Goal: Contribute content

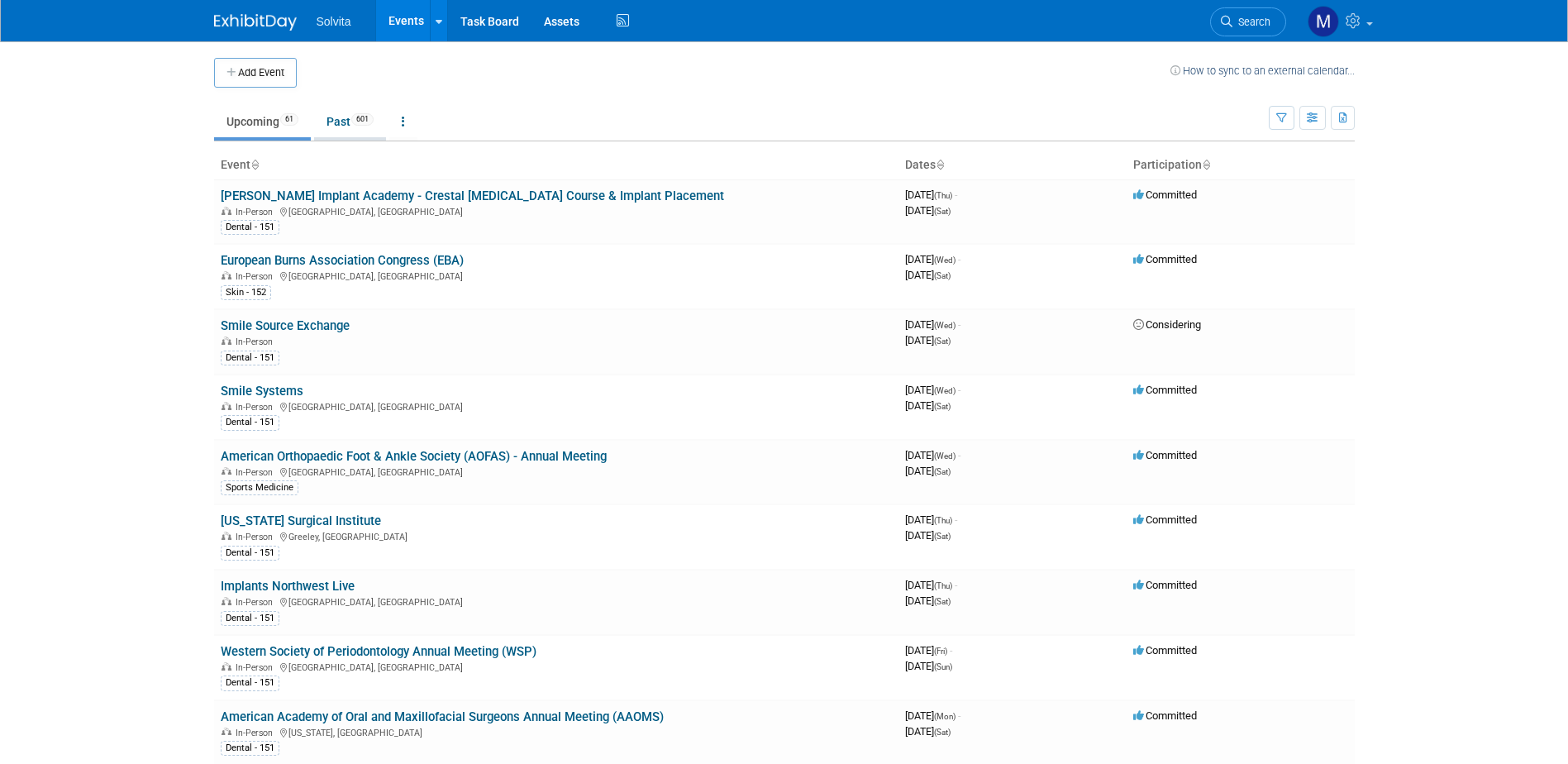
click at [337, 125] on link "Past 601" at bounding box center [350, 122] width 72 height 32
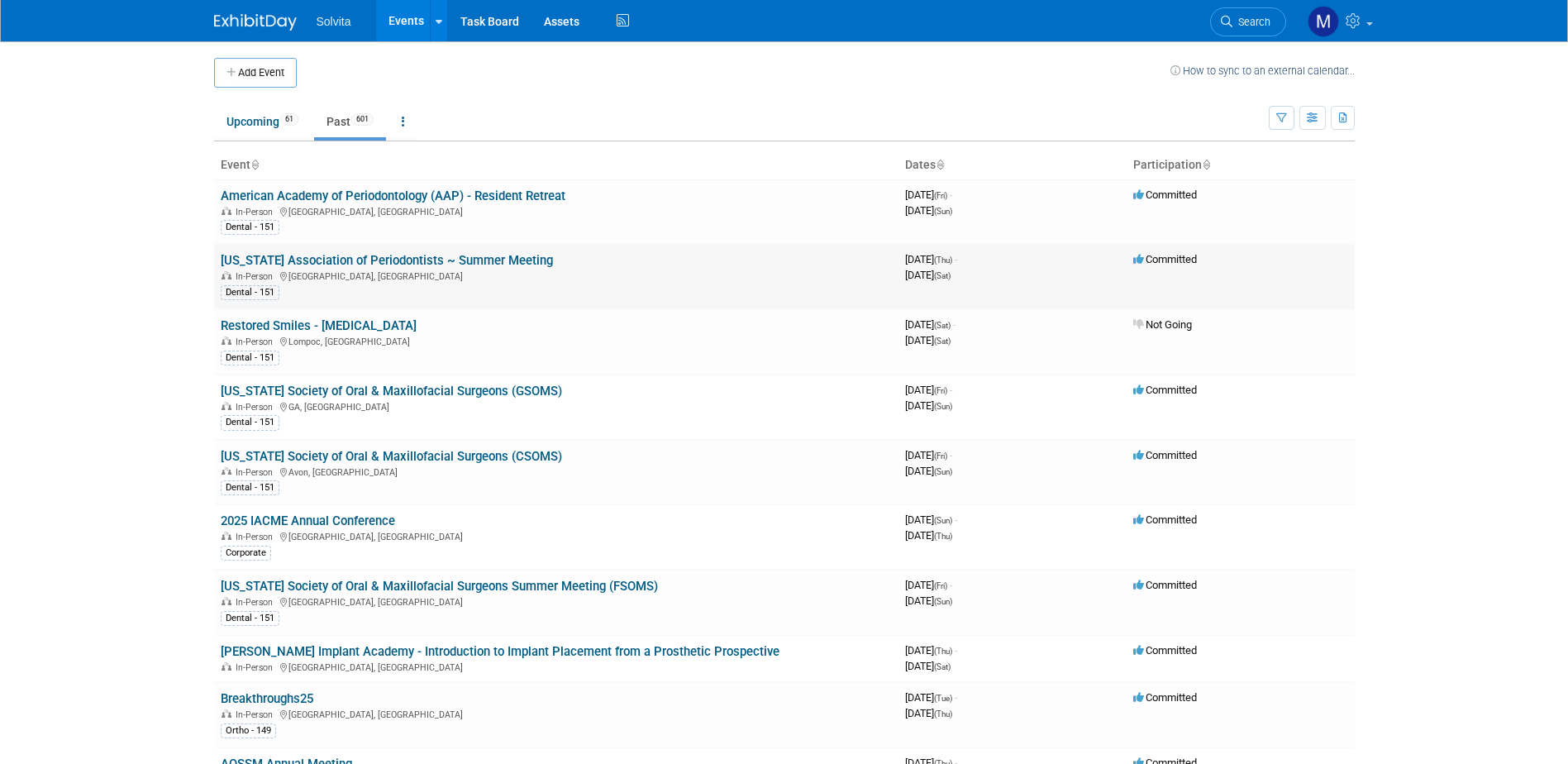
click at [308, 254] on link "[US_STATE] Association of Periodontists ~ Summer Meeting" at bounding box center [387, 261] width 332 height 15
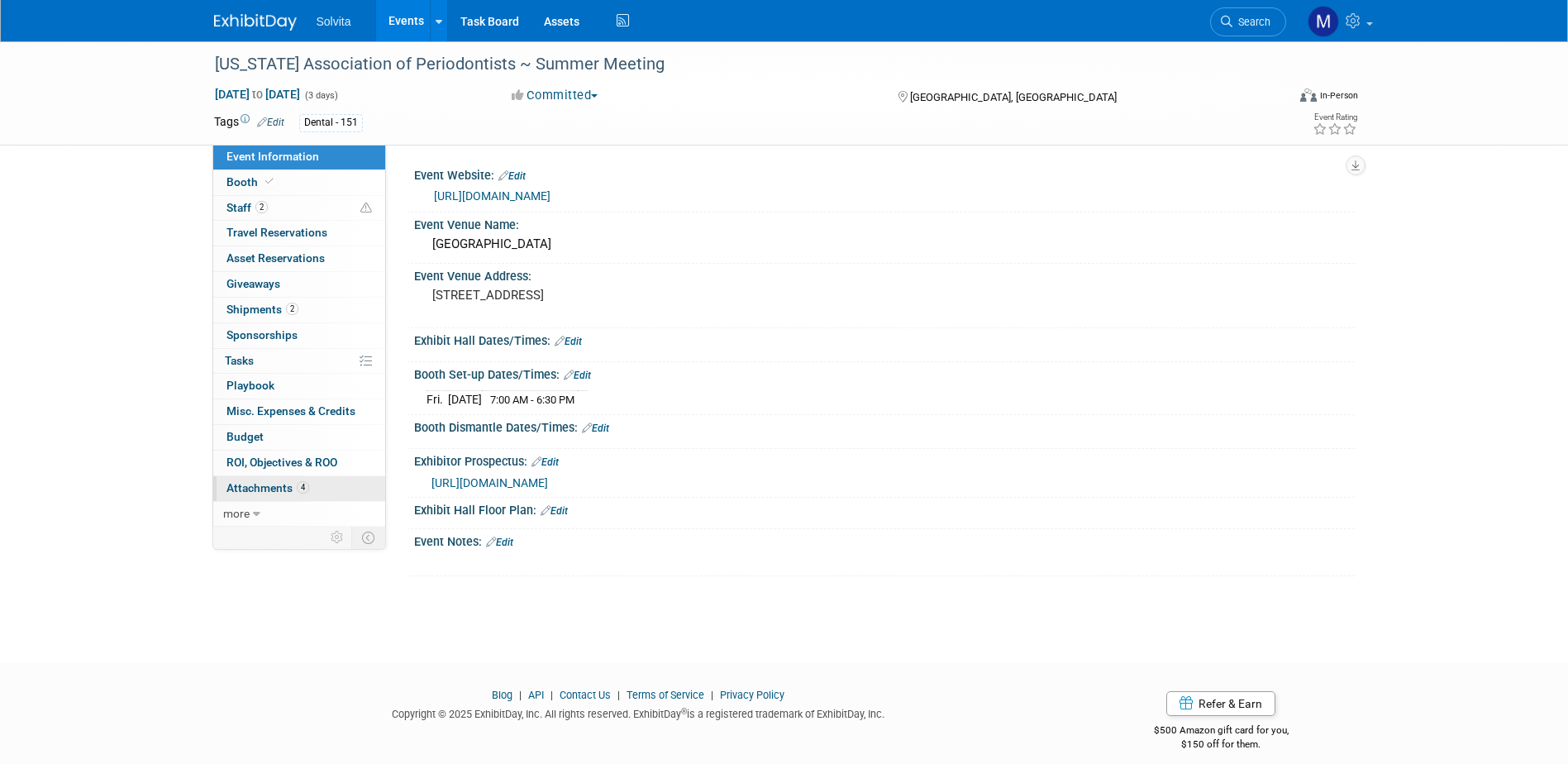
click at [263, 483] on span "Attachments 4" at bounding box center [268, 488] width 83 height 14
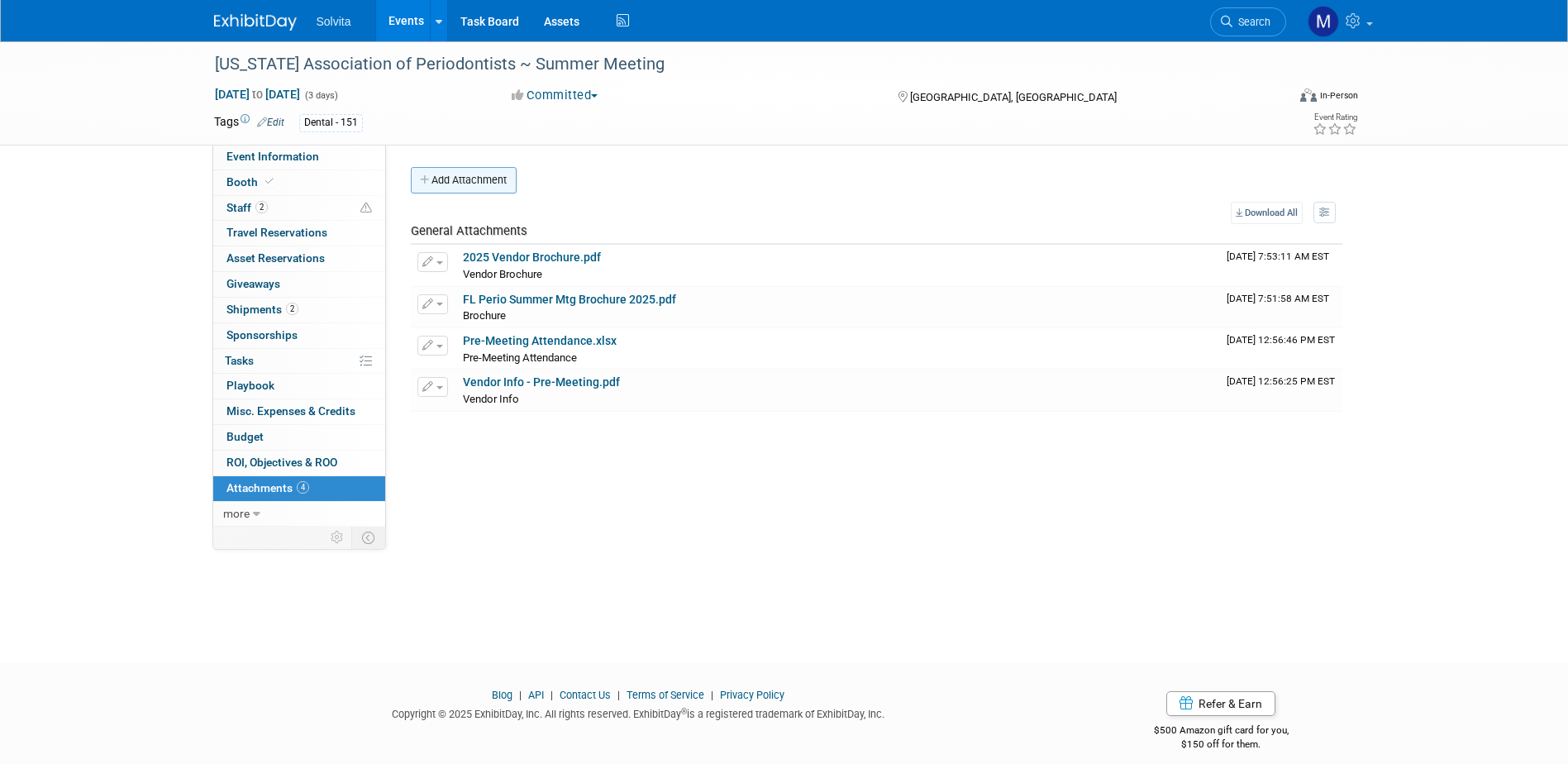
click at [451, 182] on button "Add Attachment" at bounding box center [464, 180] width 106 height 26
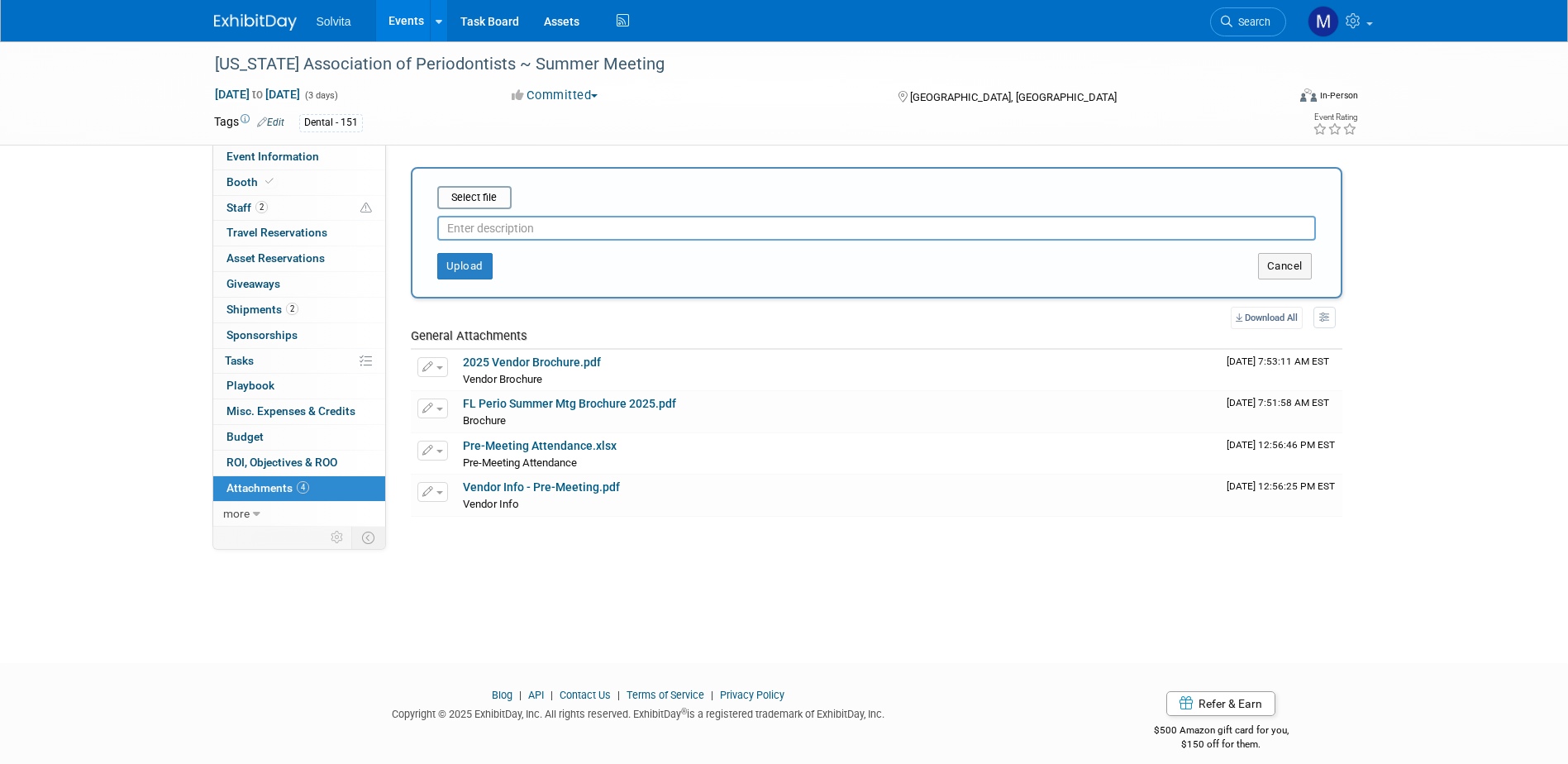
click at [516, 232] on input "text" at bounding box center [877, 228] width 879 height 25
type input "eval"
click at [472, 259] on button "Upload" at bounding box center [465, 266] width 55 height 26
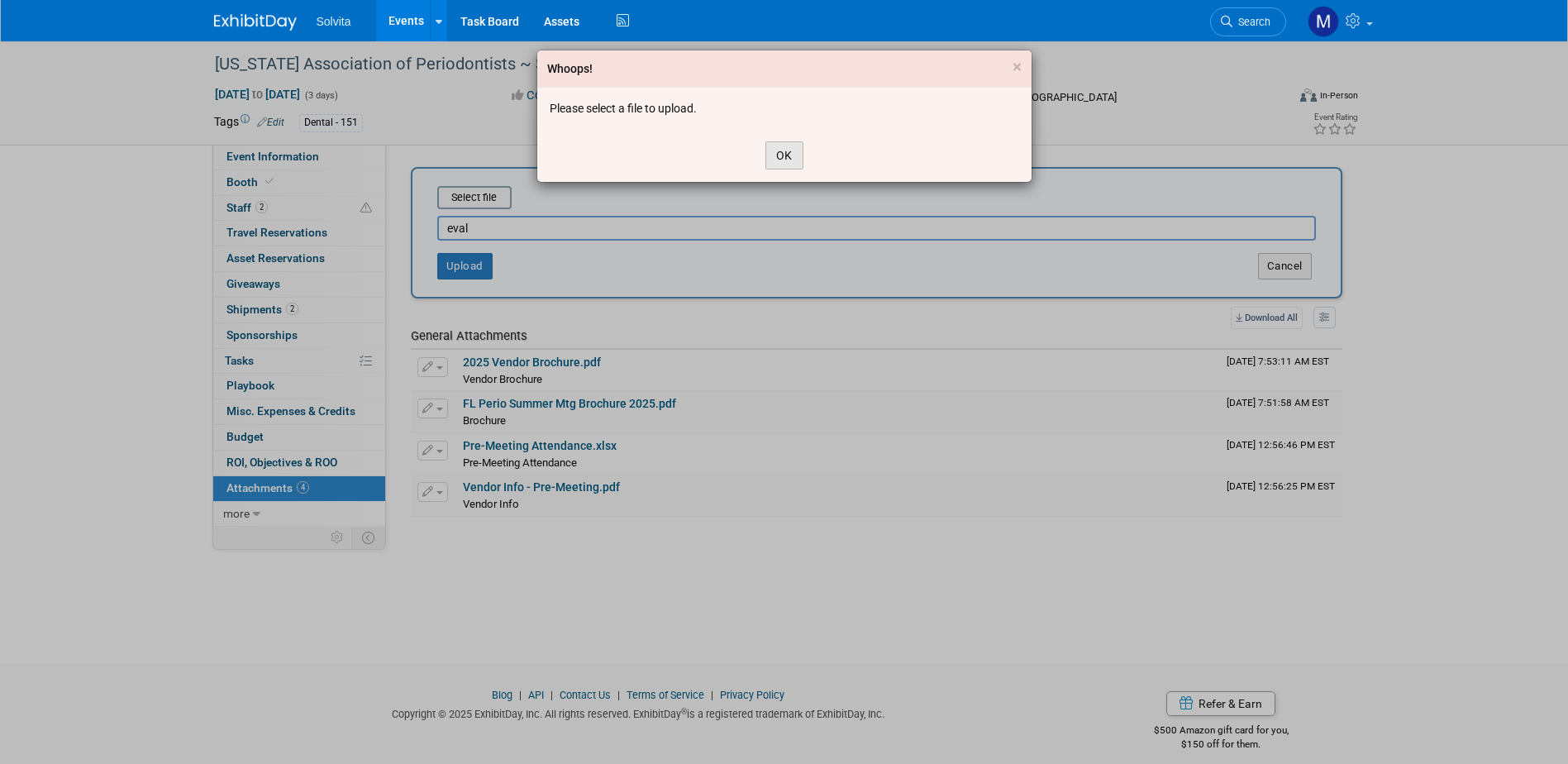
click at [775, 157] on button "OK" at bounding box center [784, 155] width 38 height 28
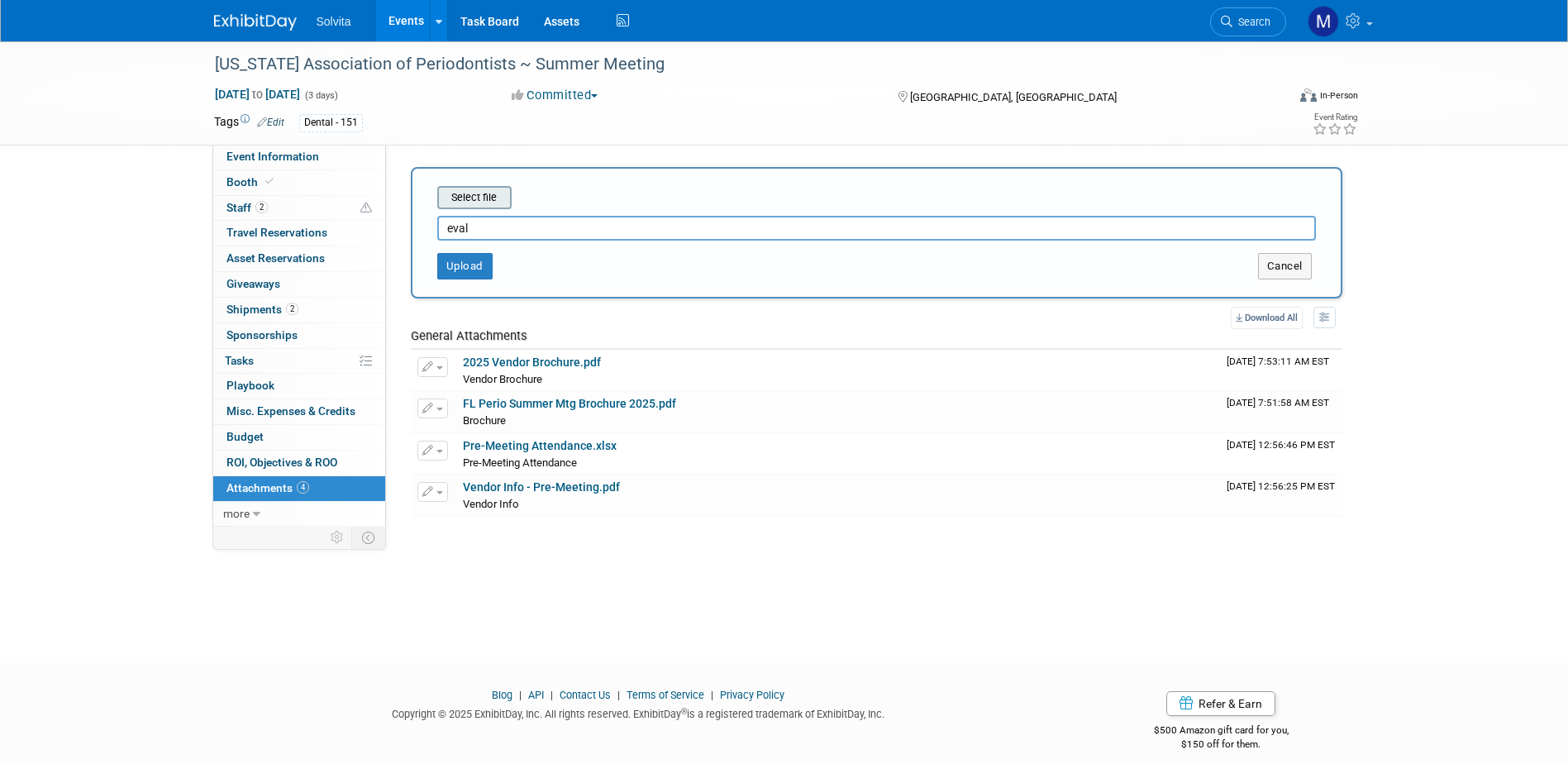
click at [501, 205] on input "file" at bounding box center [411, 198] width 197 height 20
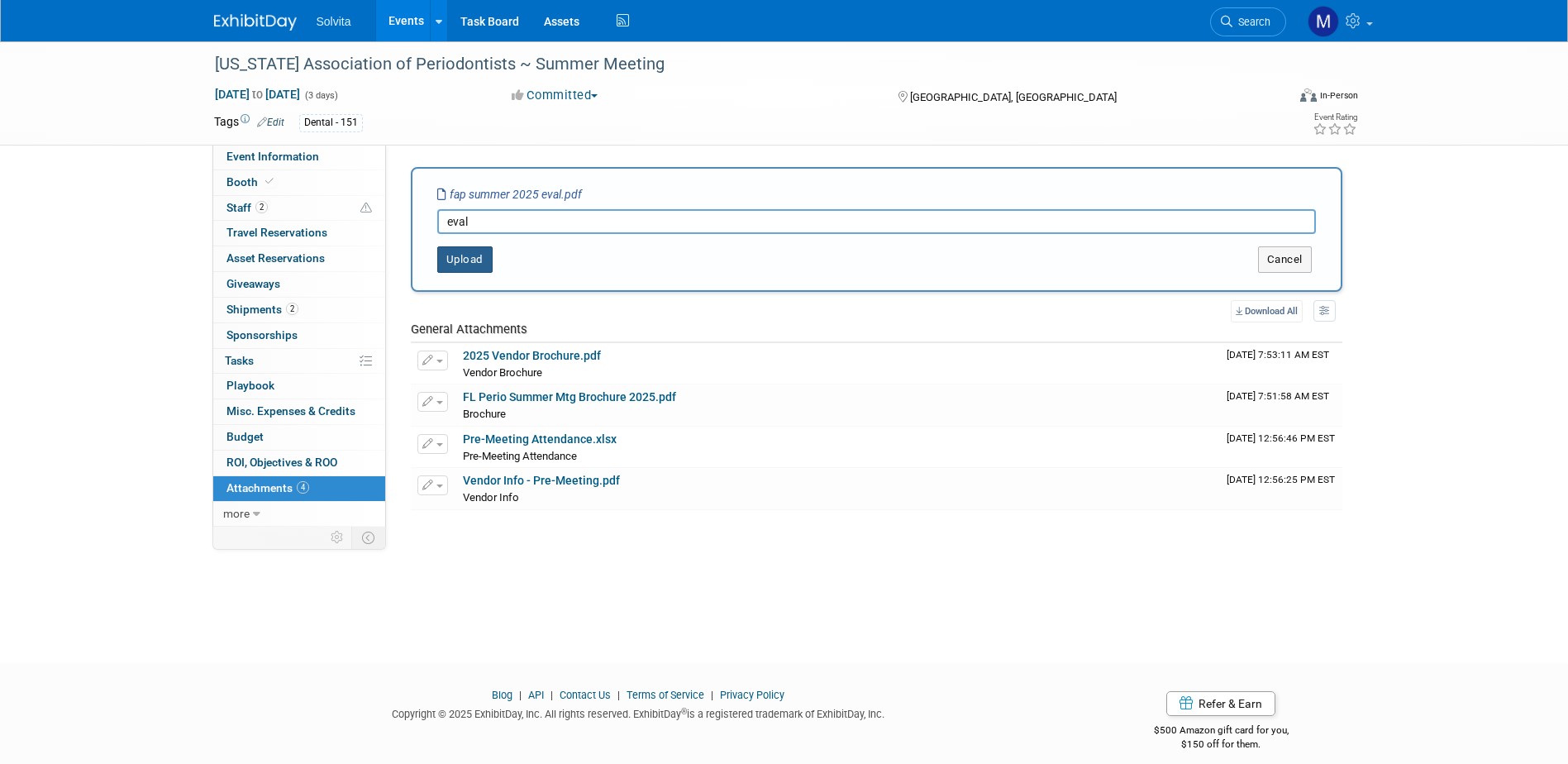
click at [454, 260] on button "Upload" at bounding box center [465, 259] width 55 height 26
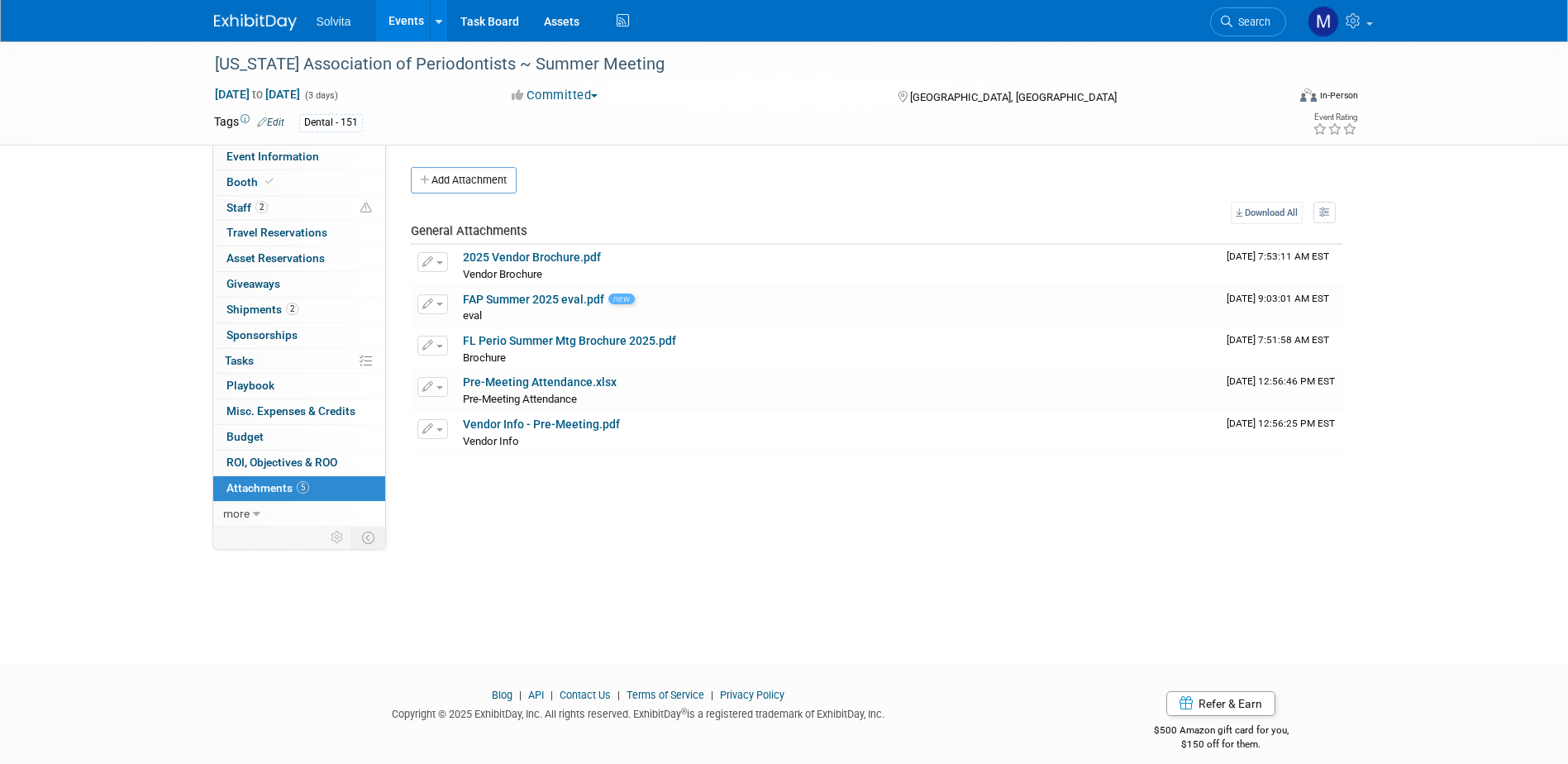
click at [413, 15] on link "Events" at bounding box center [406, 21] width 60 height 42
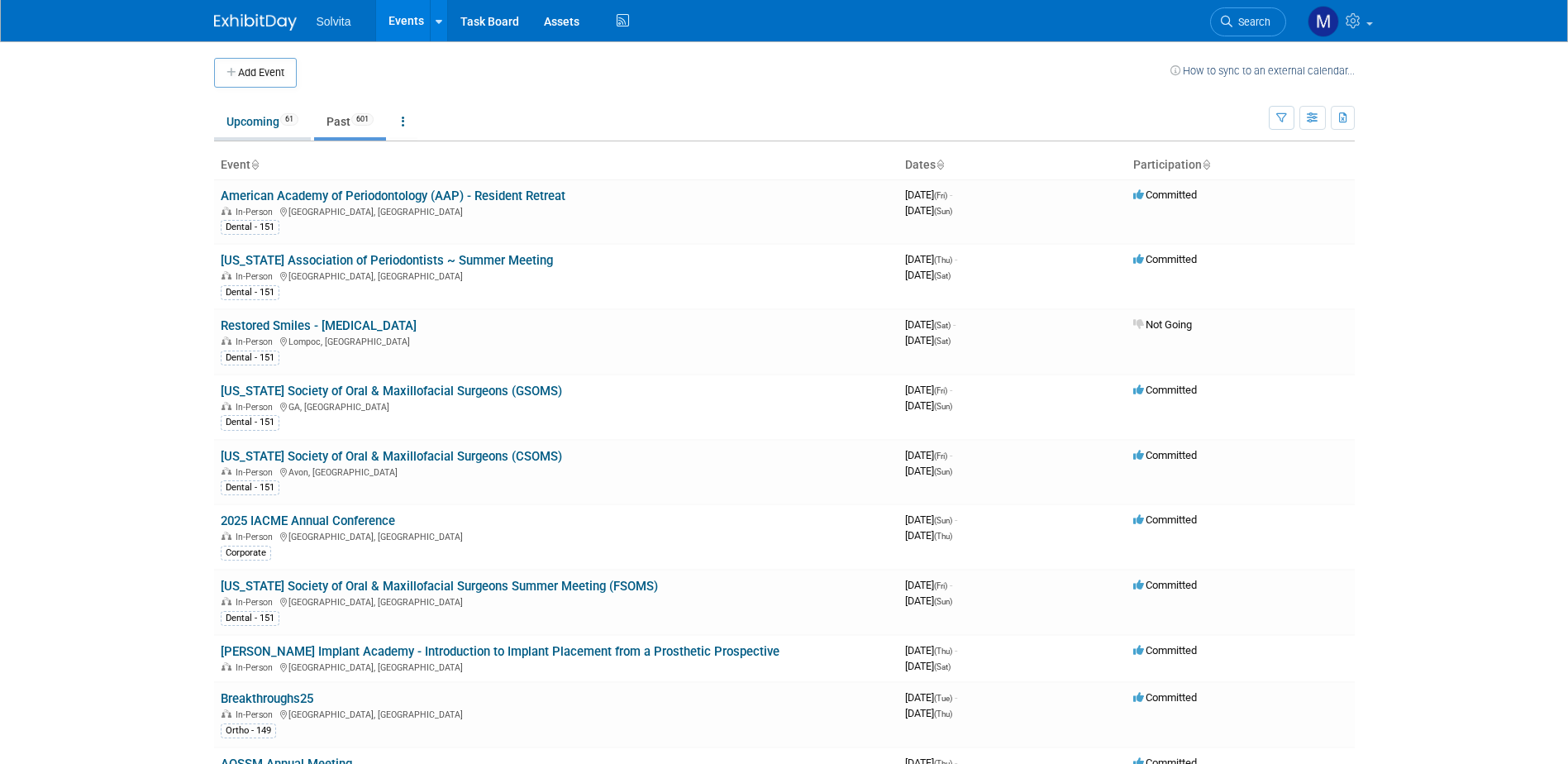
click at [243, 125] on link "Upcoming 61" at bounding box center [262, 122] width 97 height 32
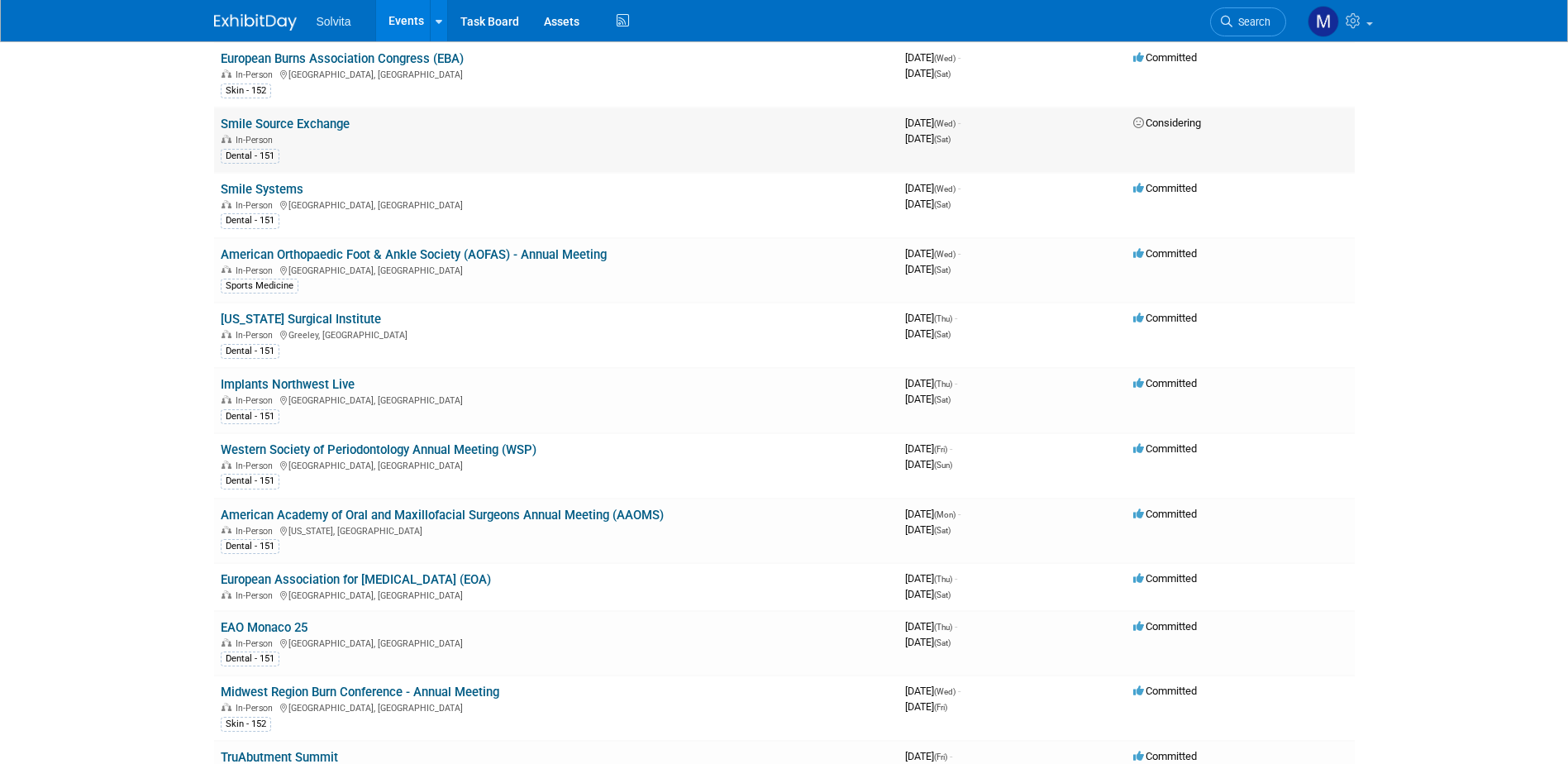
scroll to position [579, 0]
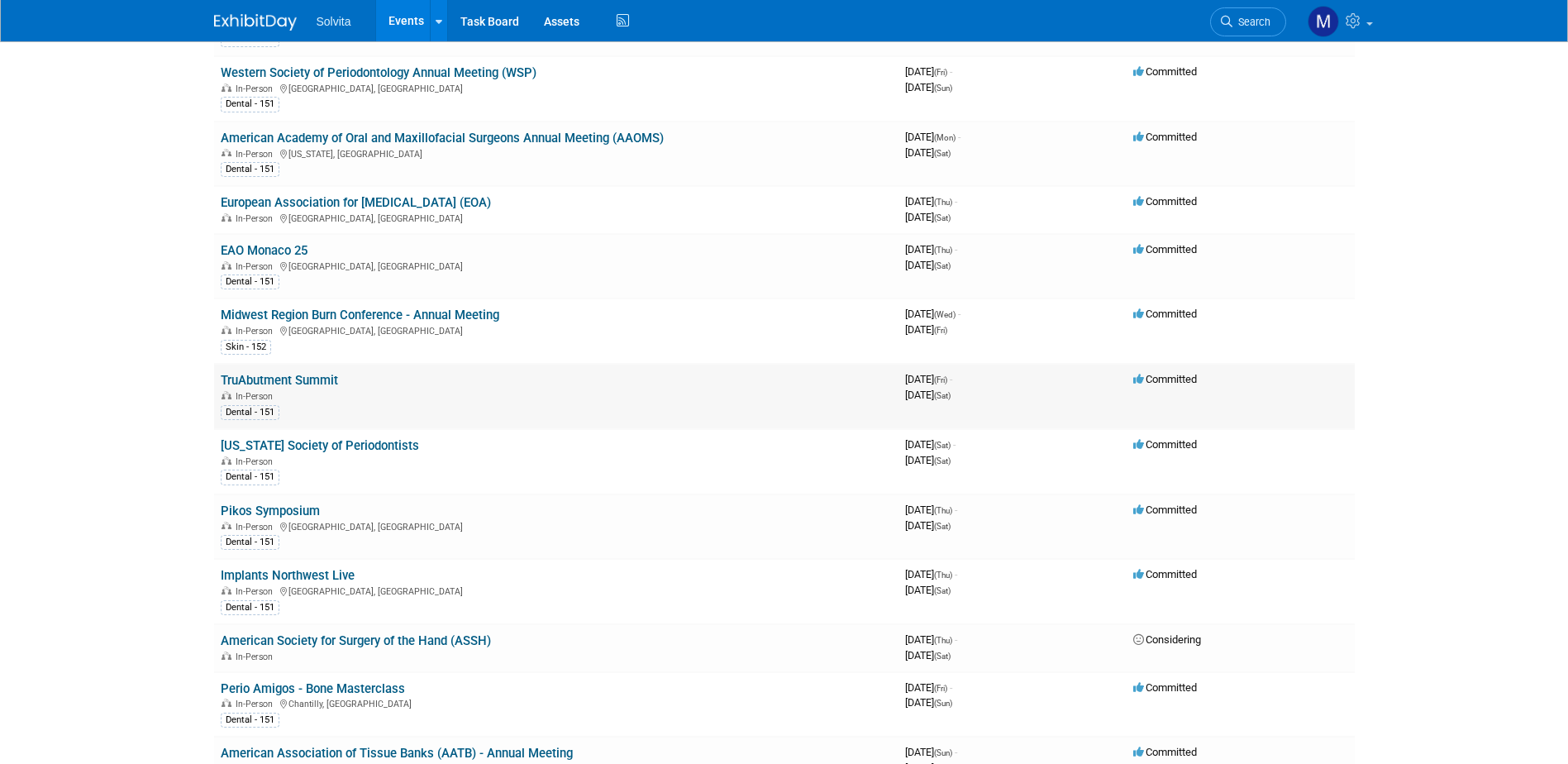
click at [309, 386] on link "TruAbutment Summit" at bounding box center [279, 381] width 117 height 15
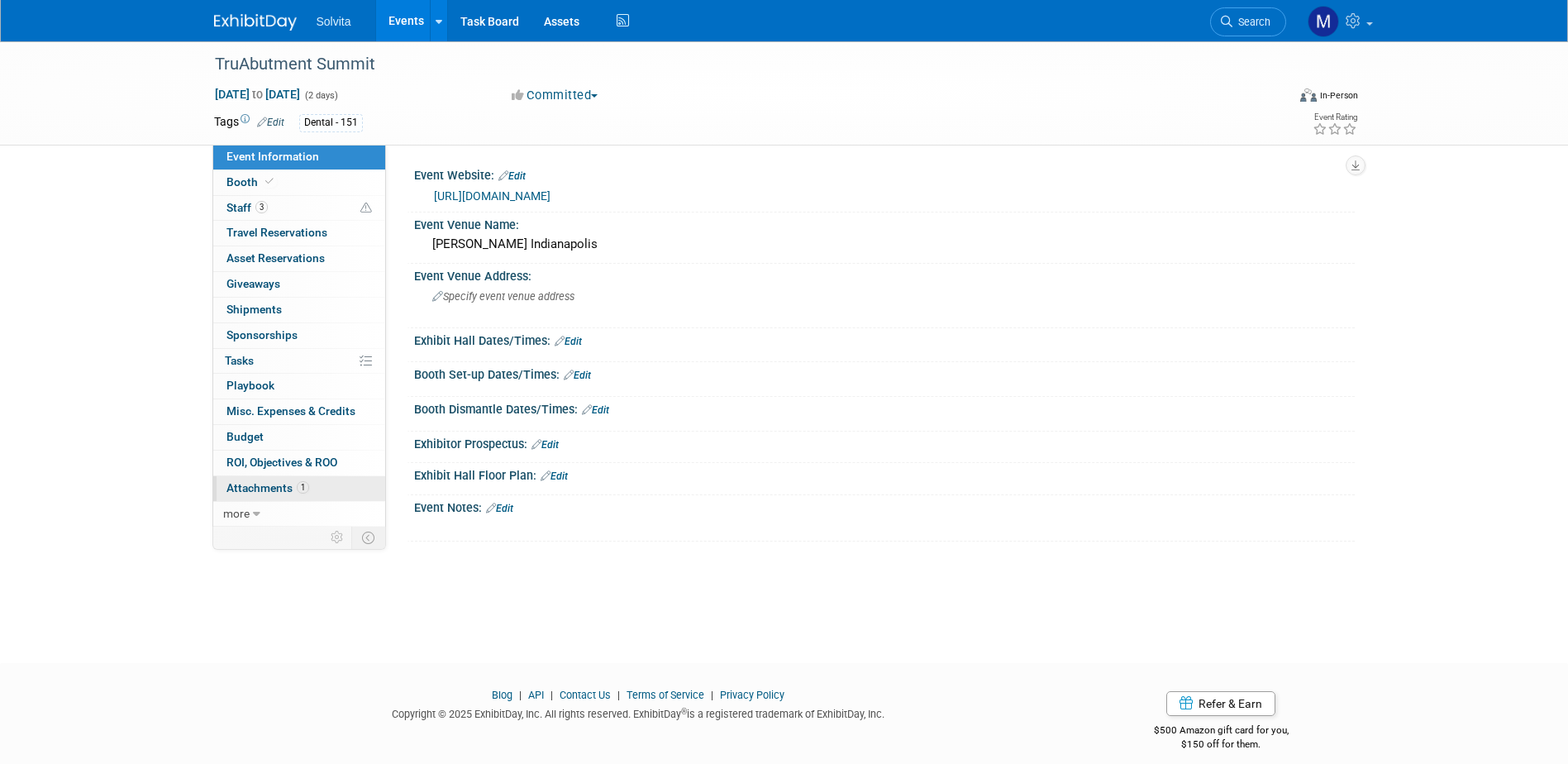
click at [263, 481] on link "1 Attachments 1" at bounding box center [299, 489] width 172 height 25
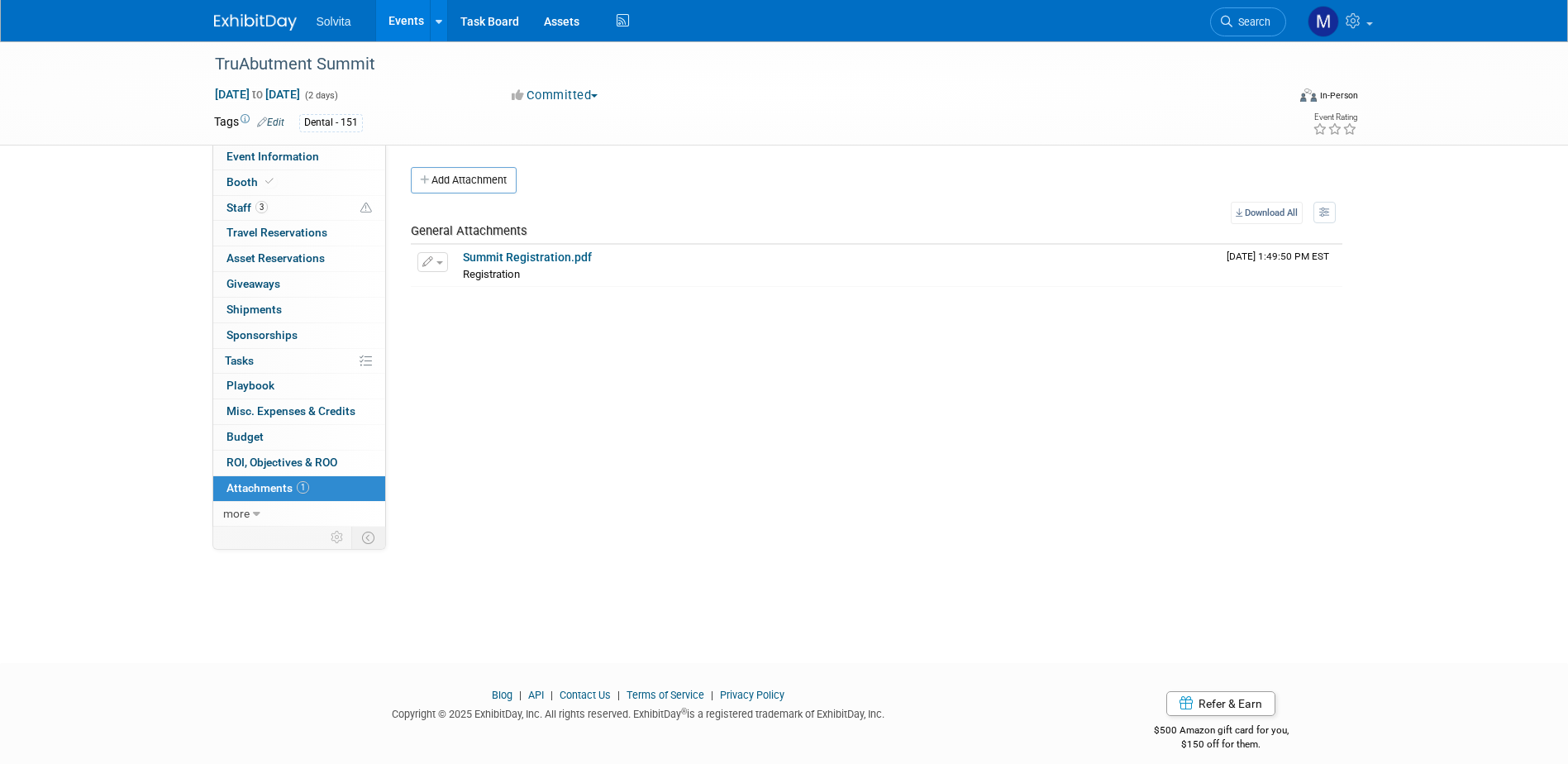
click at [474, 182] on button "Add Attachment" at bounding box center [464, 180] width 106 height 26
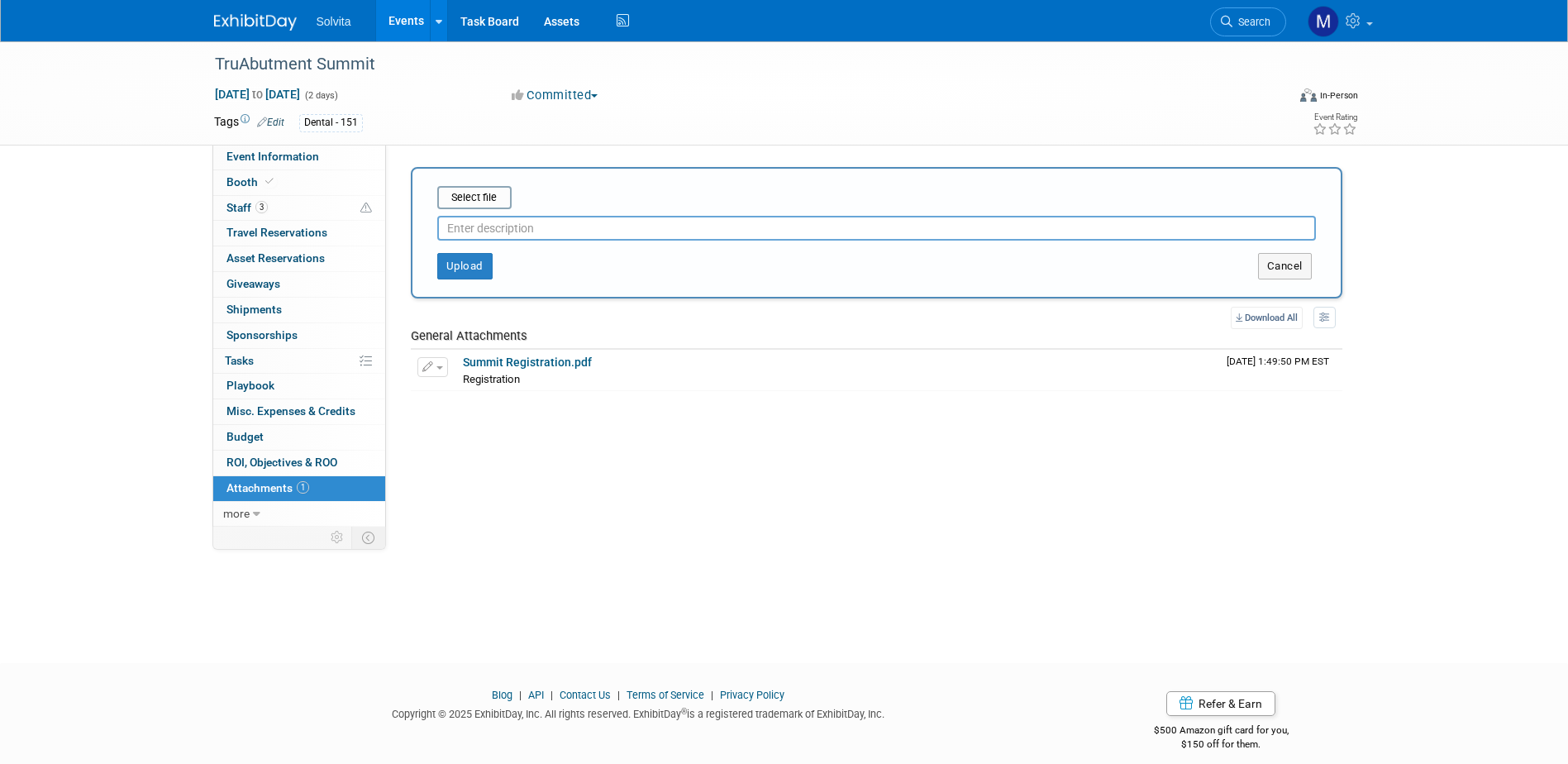
click at [501, 227] on input "text" at bounding box center [877, 228] width 879 height 25
type input "raffle"
click at [452, 188] on input "file" at bounding box center [411, 198] width 197 height 20
click at [463, 267] on button "Upload" at bounding box center [465, 259] width 55 height 26
